Goal: Information Seeking & Learning: Find specific page/section

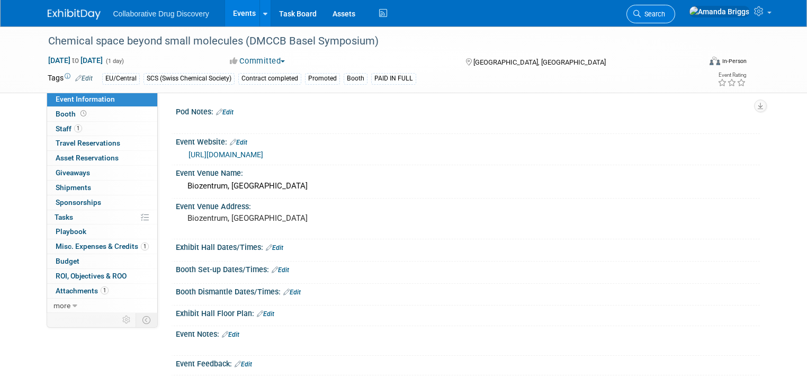
click at [665, 17] on span "Search" at bounding box center [653, 14] width 24 height 8
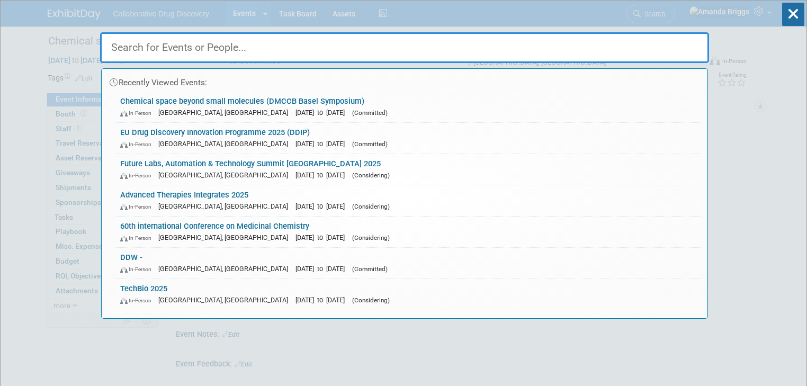
click at [190, 47] on input "text" at bounding box center [404, 47] width 609 height 31
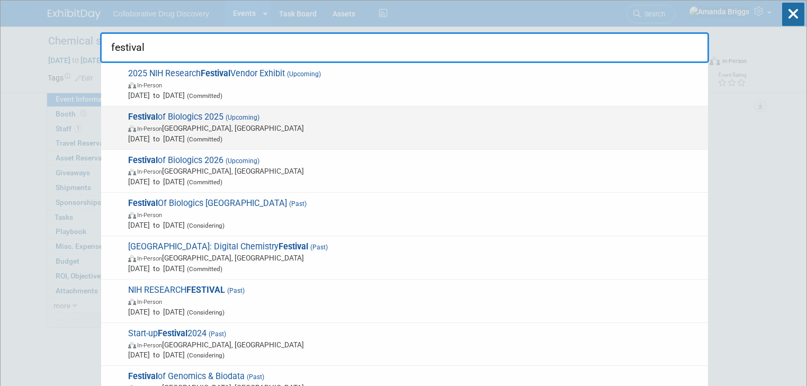
type input "festival"
click at [181, 117] on span "Festival of Biologics 2025 (Upcoming) In-Person [GEOGRAPHIC_DATA], [GEOGRAPHIC_…" at bounding box center [414, 128] width 578 height 32
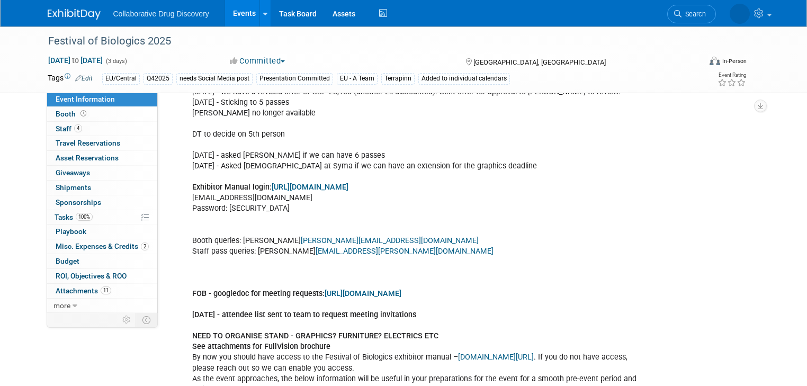
scroll to position [763, 0]
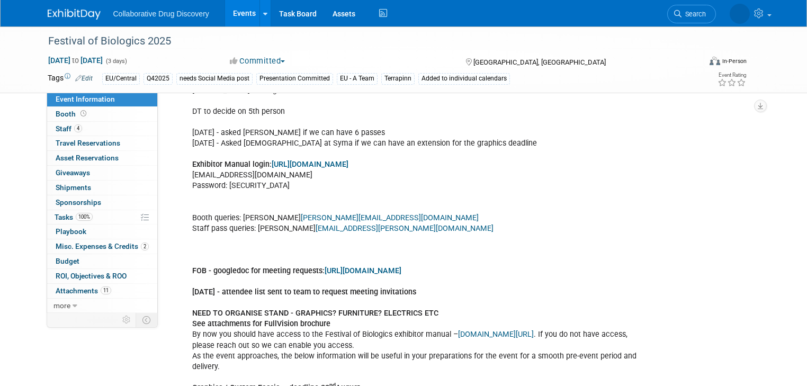
click at [314, 162] on link "[URL][DOMAIN_NAME]" at bounding box center [310, 164] width 77 height 9
